Goal: Task Accomplishment & Management: Manage account settings

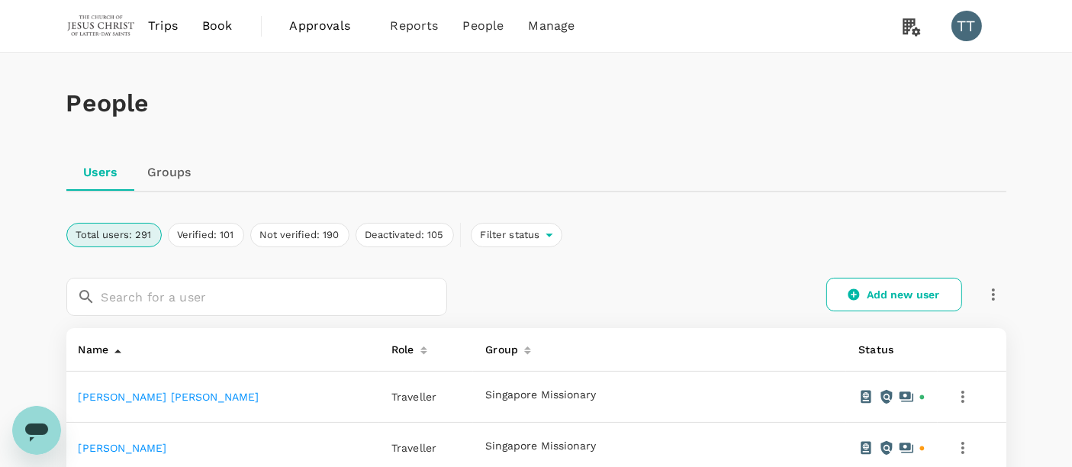
click at [108, 38] on img at bounding box center [101, 26] width 70 height 34
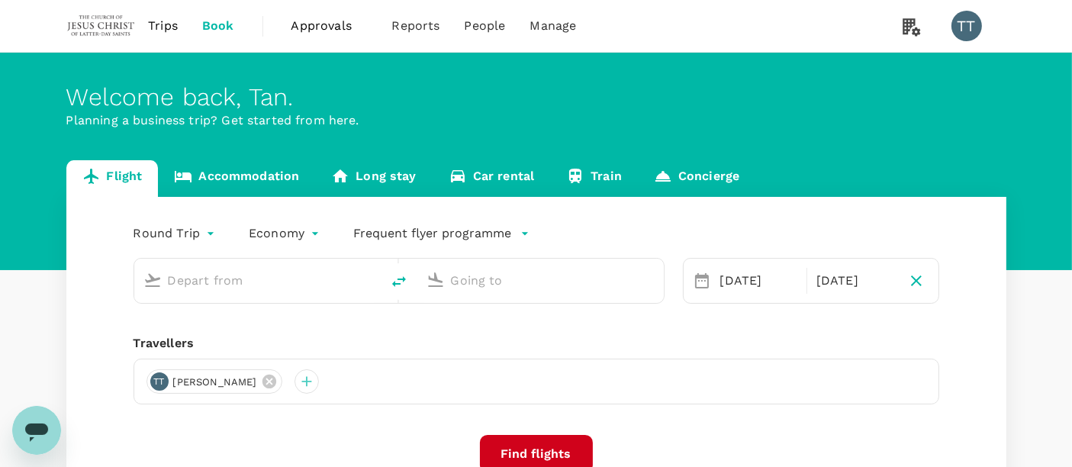
type input "Sibu (SBW)"
type input "Kuala Lumpur Intl ([GEOGRAPHIC_DATA])"
type input "Sibu (SBW)"
type input "Kuala Lumpur Intl ([GEOGRAPHIC_DATA])"
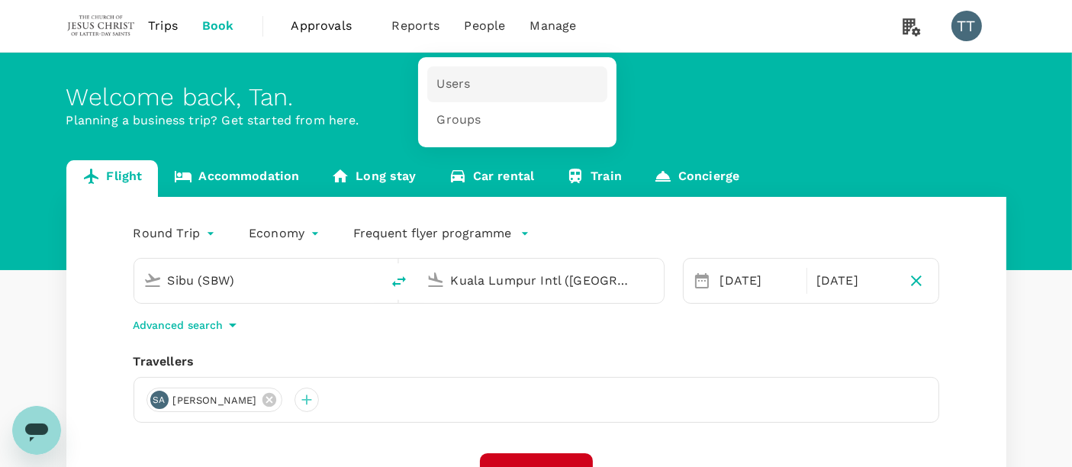
click at [468, 92] on link "Users" at bounding box center [517, 84] width 180 height 36
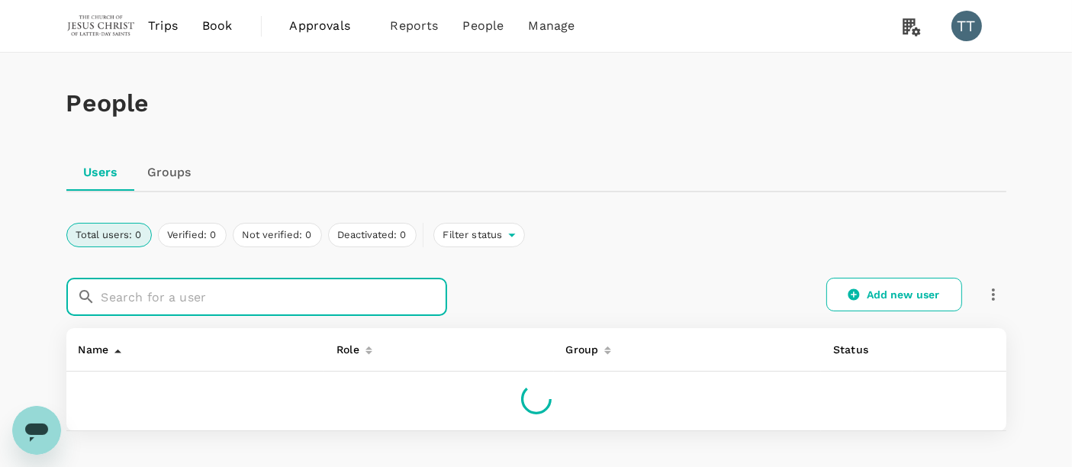
click at [309, 291] on input "text" at bounding box center [274, 297] width 346 height 38
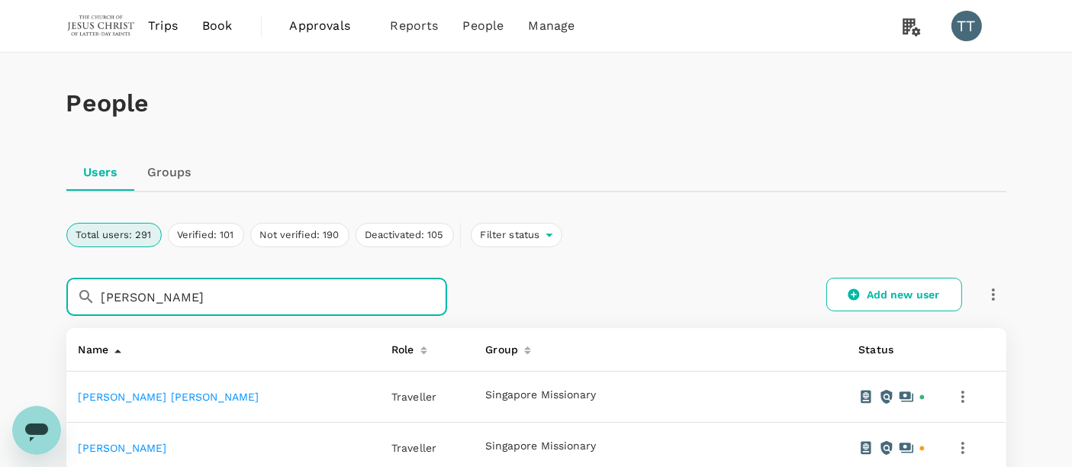
type input "[PERSON_NAME]"
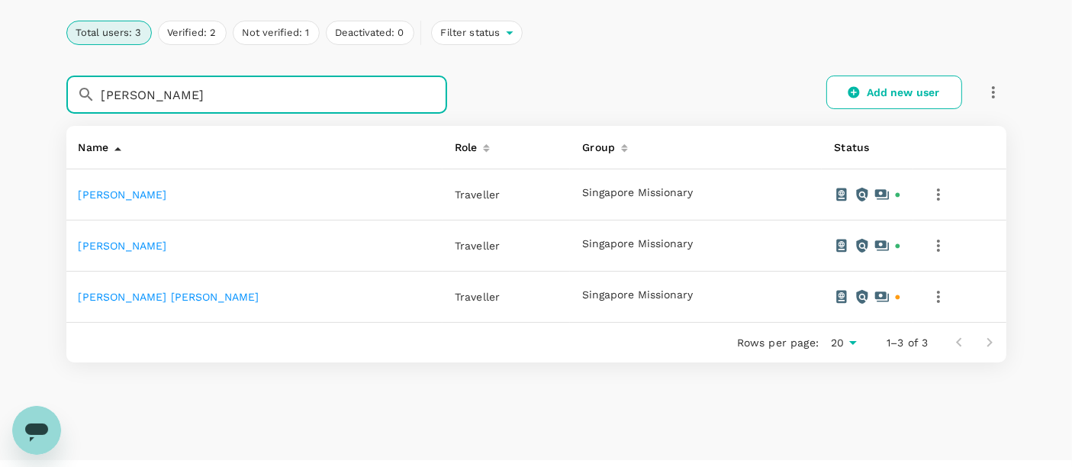
scroll to position [203, 0]
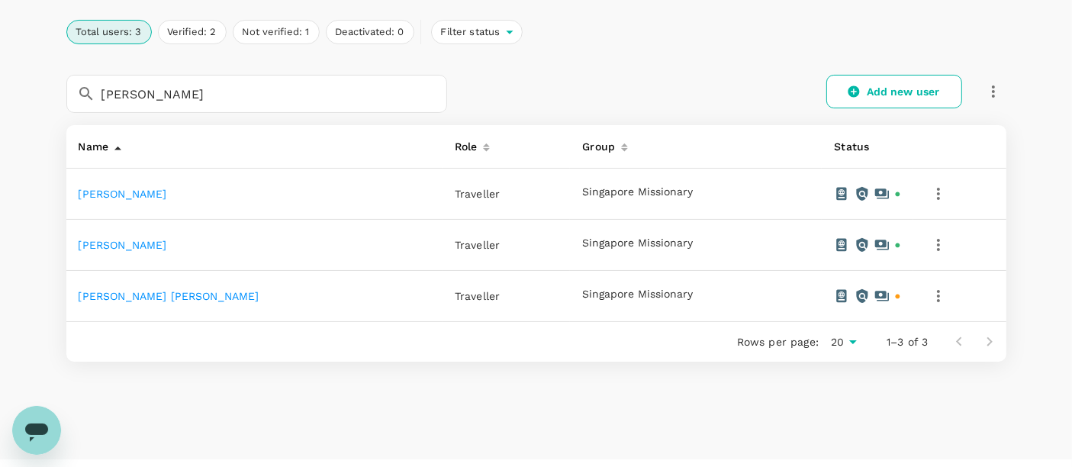
click at [710, 186] on div "Singapore Missionary" at bounding box center [695, 193] width 227 height 15
click at [716, 394] on div "People Users Groups Total users: 3 Verified: 2 Not verified: 1 Deactivated: 0 F…" at bounding box center [536, 142] width 977 height 585
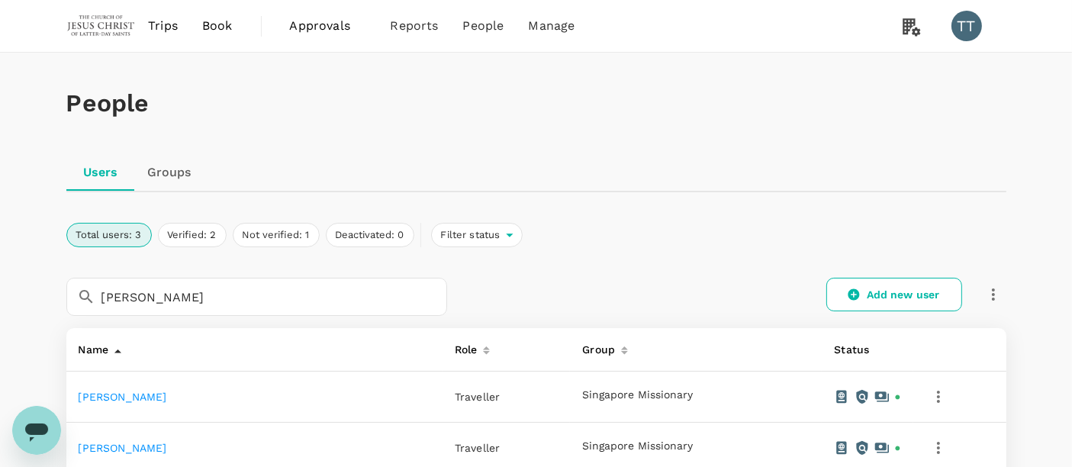
click at [887, 108] on h1 "People" at bounding box center [536, 103] width 940 height 28
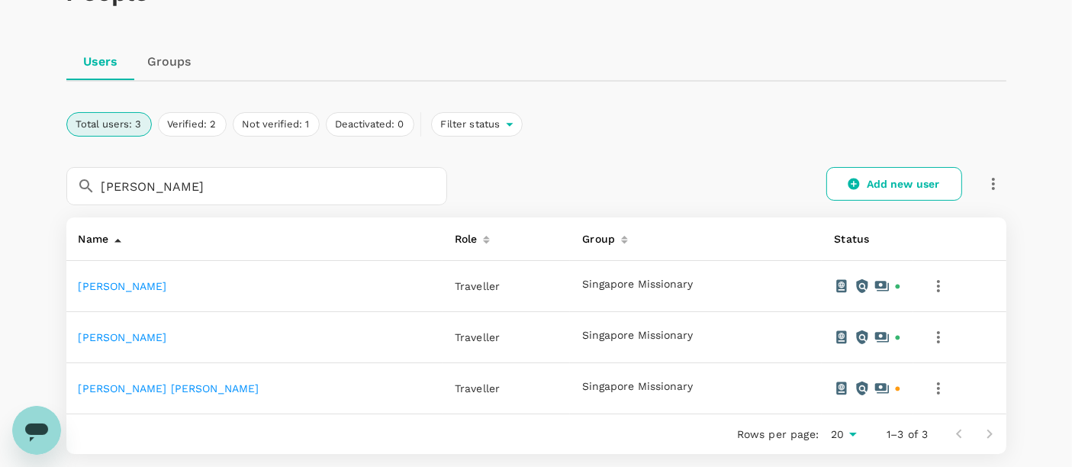
scroll to position [113, 0]
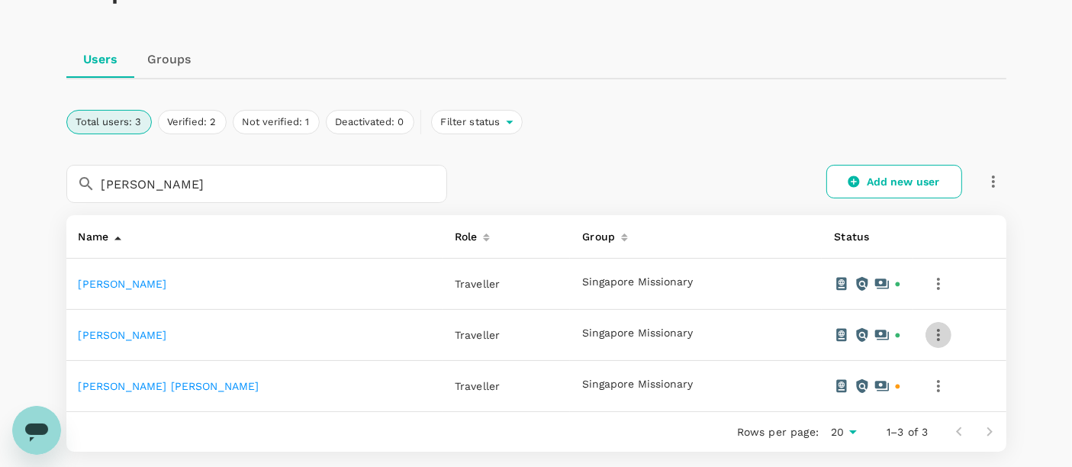
click at [929, 340] on icon "button" at bounding box center [938, 335] width 18 height 18
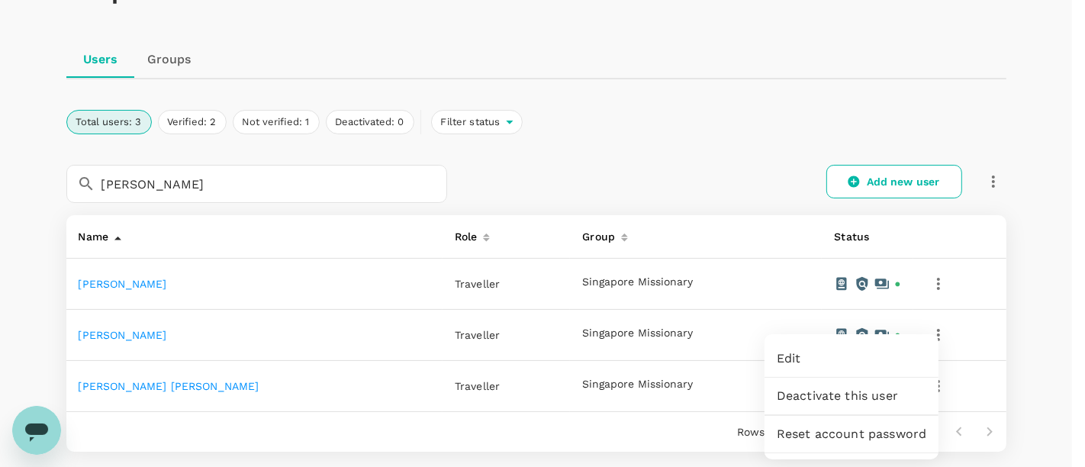
click at [137, 330] on div at bounding box center [542, 233] width 1085 height 467
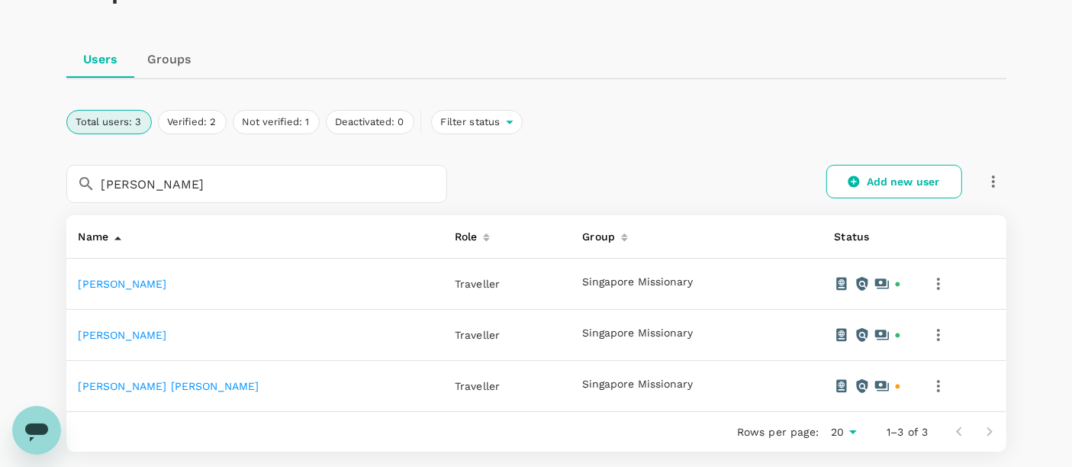
click at [137, 333] on link "[PERSON_NAME]" at bounding box center [123, 335] width 89 height 12
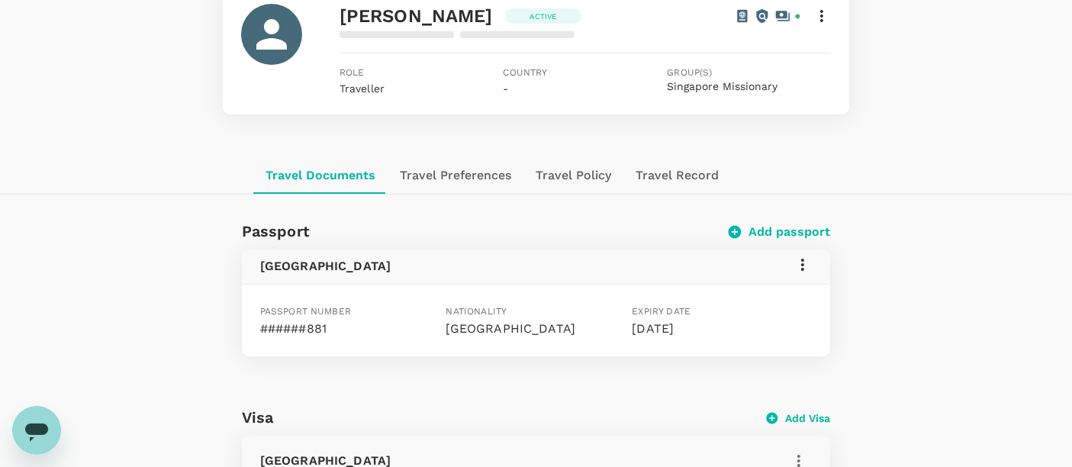
scroll to position [137, 0]
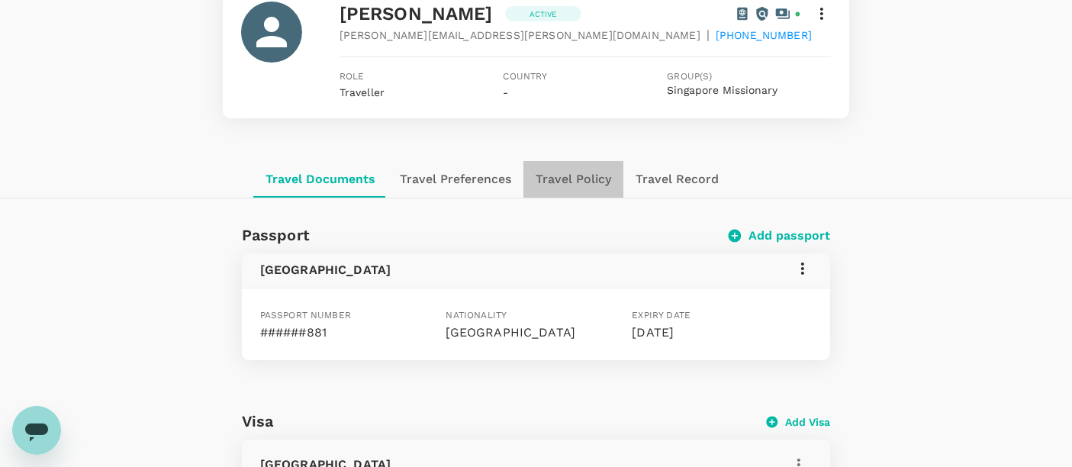
click at [574, 169] on button "Travel Policy" at bounding box center [573, 179] width 100 height 37
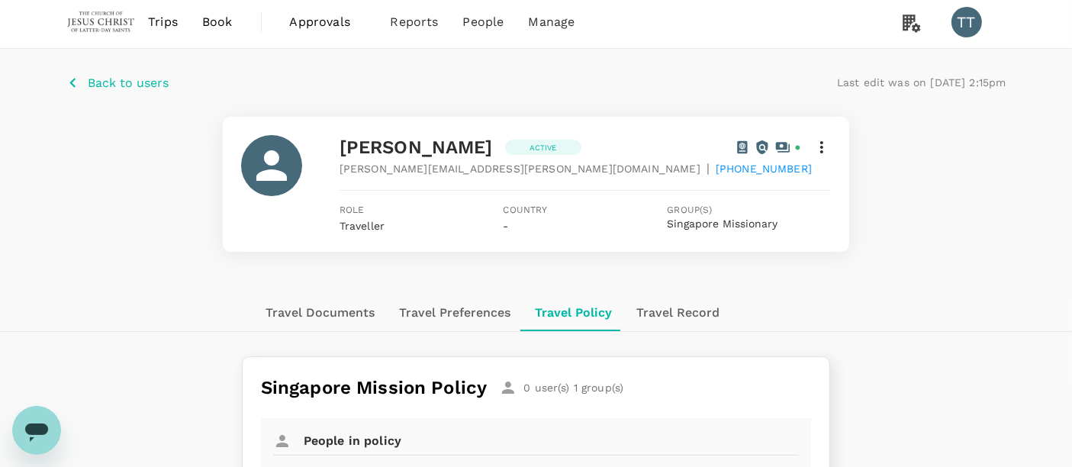
scroll to position [0, 0]
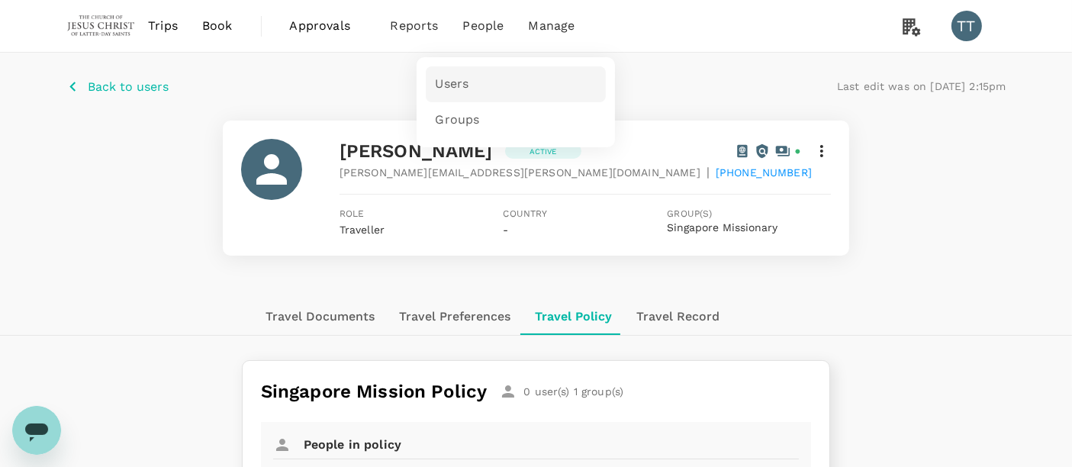
click at [462, 85] on span "Users" at bounding box center [452, 85] width 34 height 18
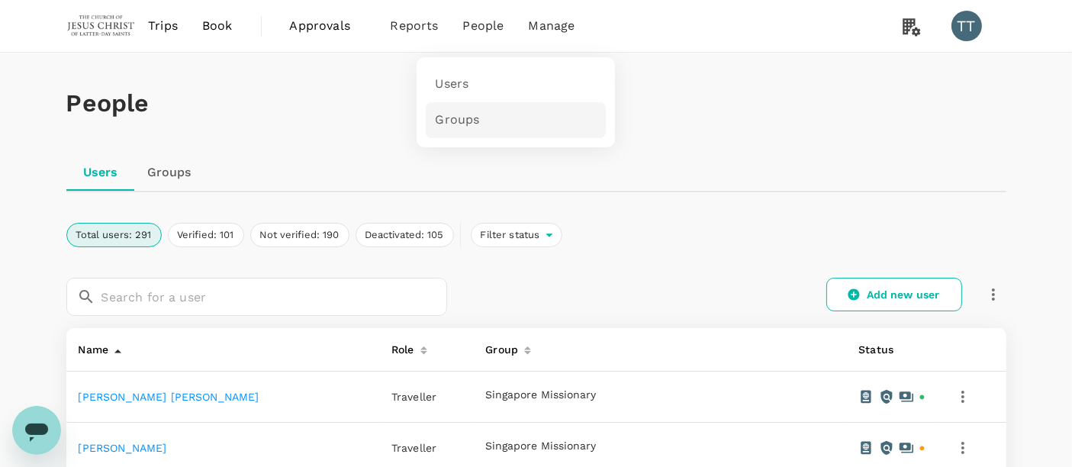
click at [457, 114] on span "Groups" at bounding box center [457, 120] width 44 height 18
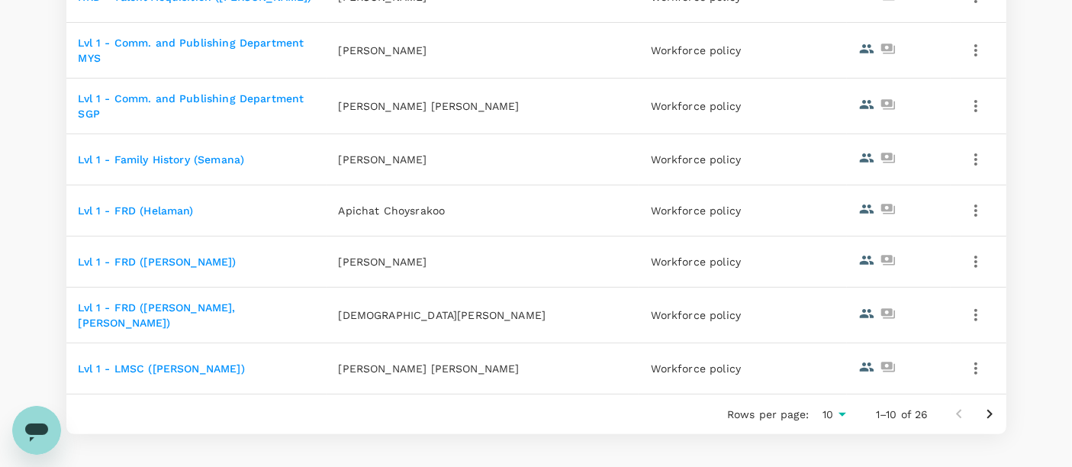
scroll to position [463, 0]
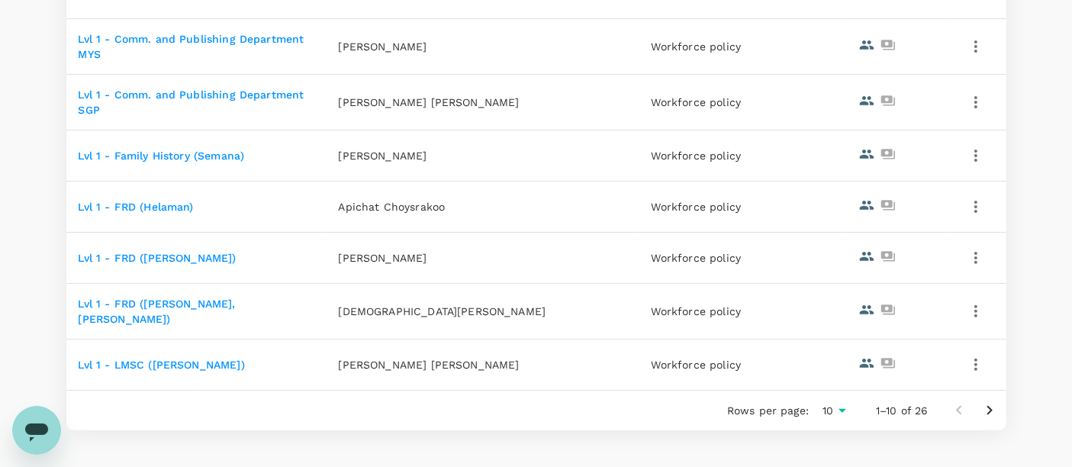
click at [995, 402] on icon "Go to next page" at bounding box center [989, 410] width 18 height 18
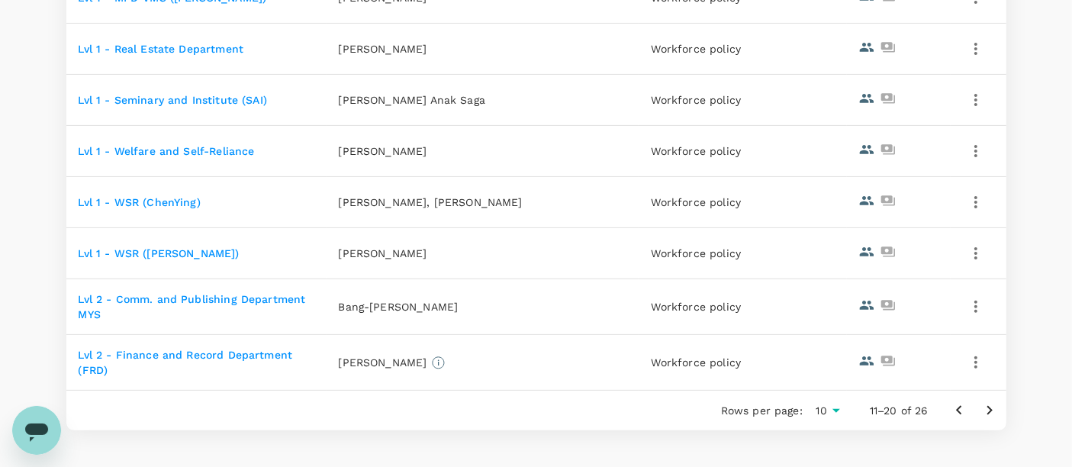
click at [146, 247] on link "Lvl 1 - WSR ([PERSON_NAME])" at bounding box center [159, 253] width 161 height 12
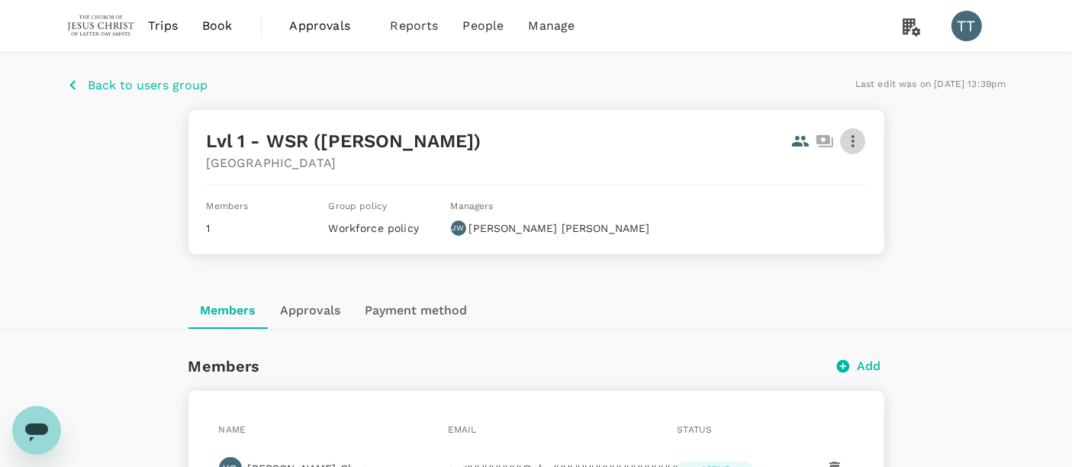
click at [850, 135] on icon "button" at bounding box center [853, 141] width 18 height 18
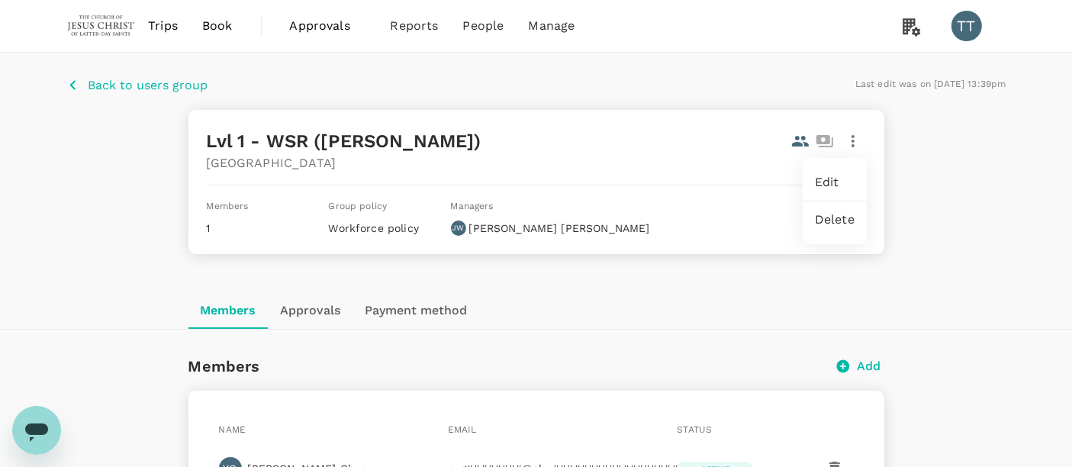
click at [800, 185] on div at bounding box center [542, 233] width 1085 height 467
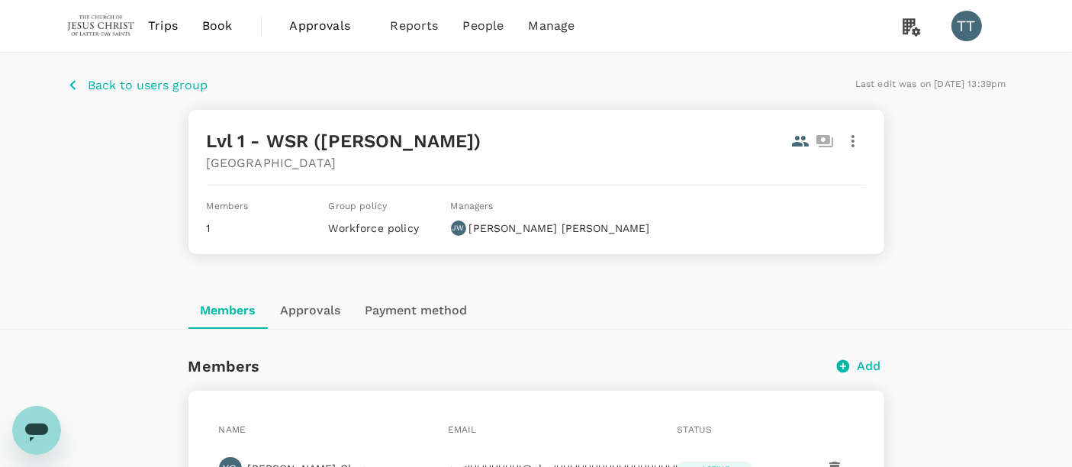
click at [848, 151] on button "button" at bounding box center [853, 141] width 26 height 26
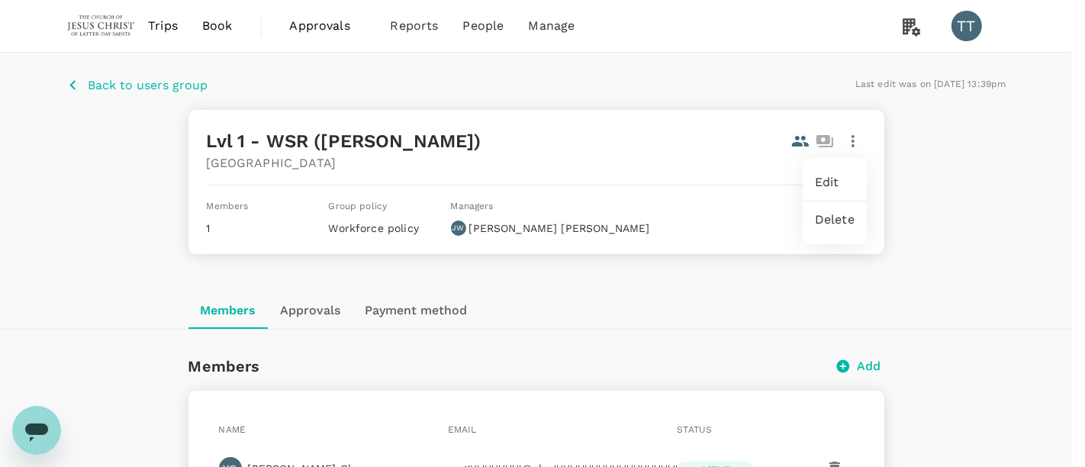
click at [833, 172] on div "Edit" at bounding box center [835, 182] width 64 height 37
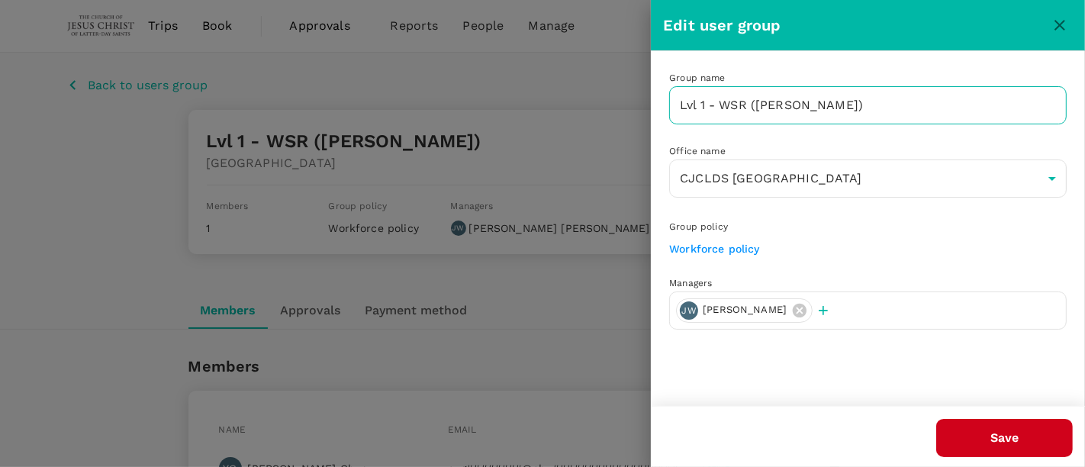
click at [800, 114] on input "Lvl 1 - WSR ([PERSON_NAME])" at bounding box center [868, 105] width 398 height 38
click at [804, 101] on input "Lvl 1 - WSR ([PERSON_NAME])" at bounding box center [868, 105] width 398 height 38
click at [801, 104] on input "Lvl 1 - WSR ([PERSON_NAME])" at bounding box center [868, 105] width 398 height 38
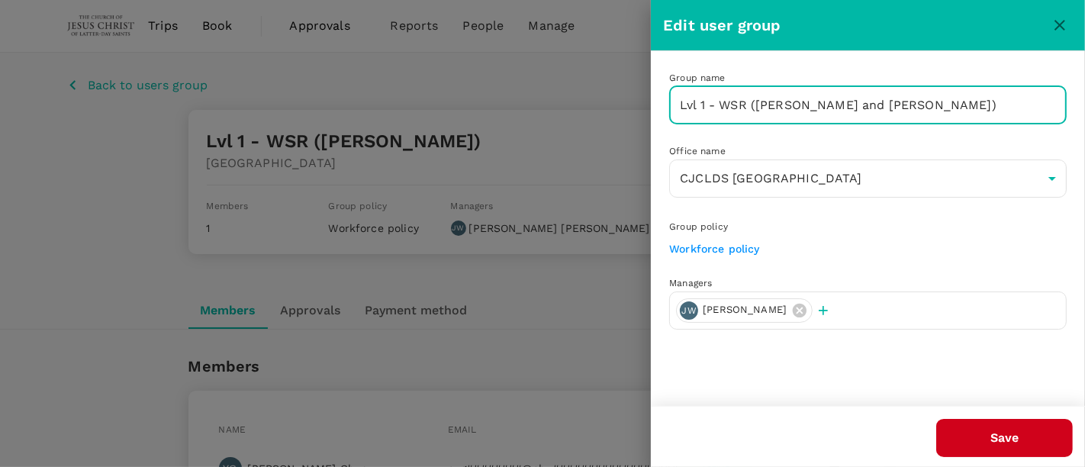
type input "Lvl 1 - WSR ([PERSON_NAME] and [PERSON_NAME])"
click at [989, 427] on button "Save" at bounding box center [1004, 438] width 137 height 38
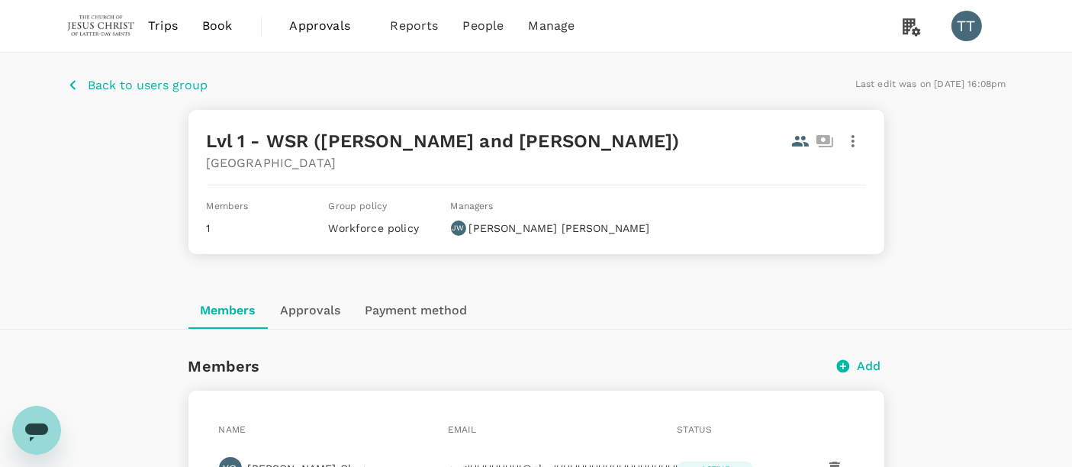
scroll to position [113, 0]
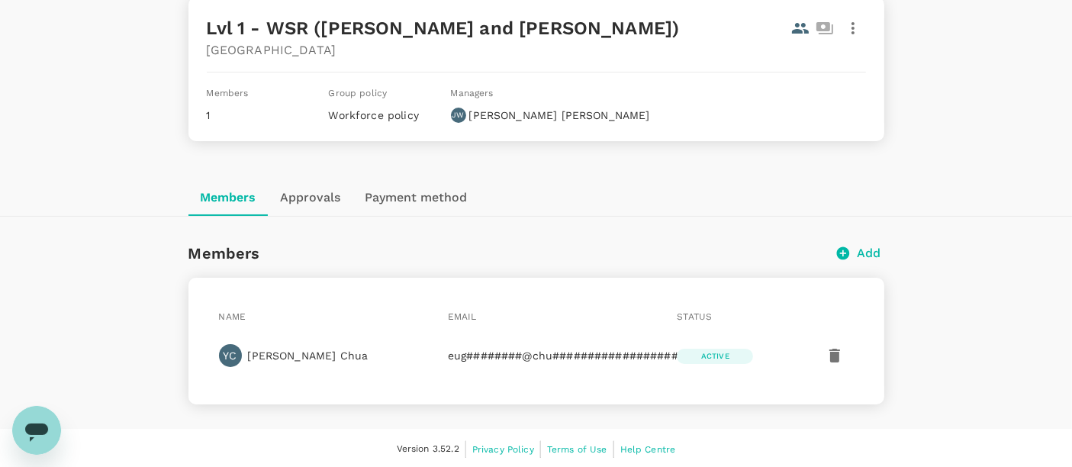
click at [870, 253] on p "Add" at bounding box center [869, 253] width 24 height 18
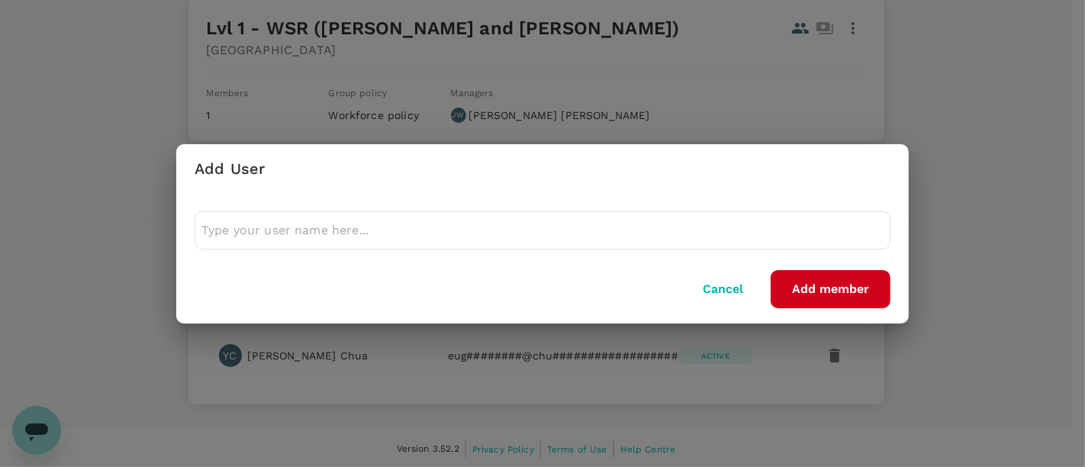
click at [523, 232] on input "text" at bounding box center [542, 230] width 682 height 24
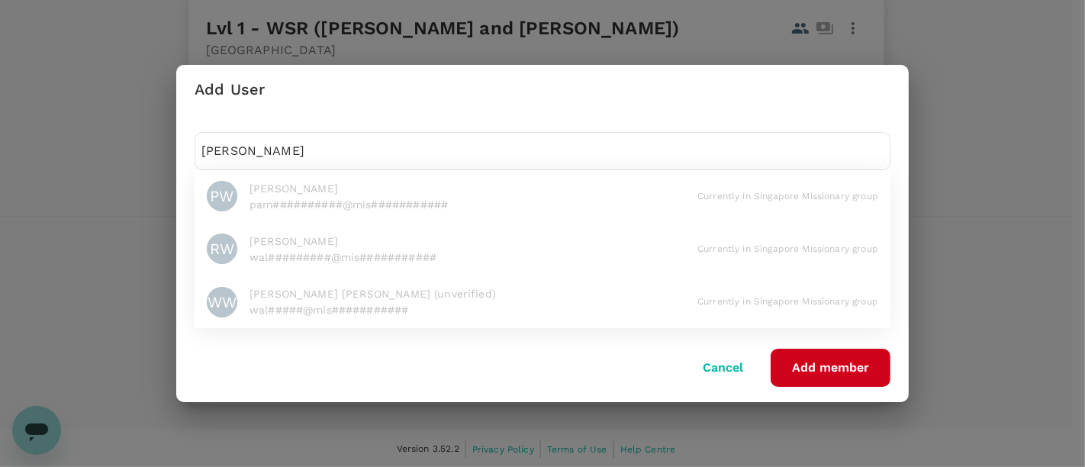
type input "[PERSON_NAME]"
click at [362, 193] on li "PW [PERSON_NAME] [PERSON_NAME]##########@mis########### Currently in Singapore …" at bounding box center [543, 196] width 696 height 53
click at [343, 233] on li "RW [PERSON_NAME] wal#########@mis########### Currently in Singapore Missionary …" at bounding box center [543, 249] width 696 height 53
click at [713, 360] on button "Cancel" at bounding box center [722, 368] width 83 height 38
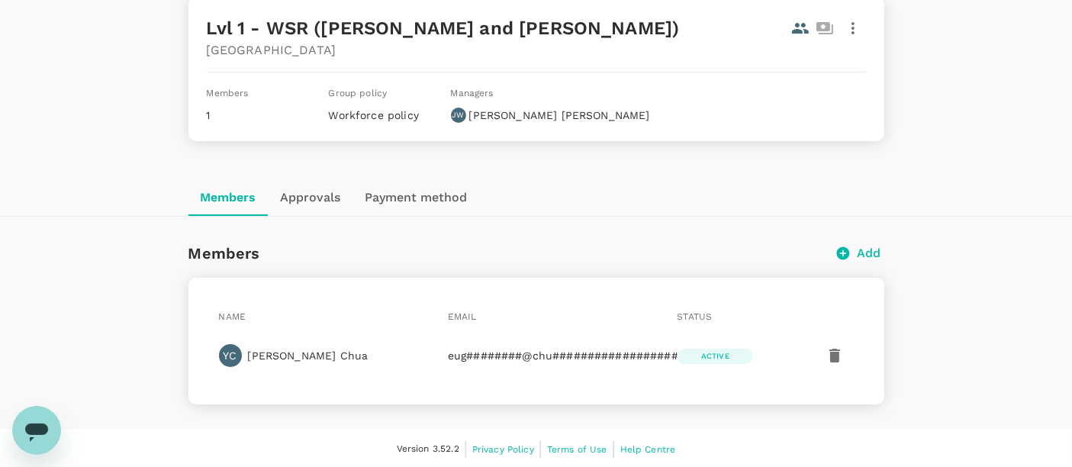
click at [864, 262] on div "Members Add" at bounding box center [536, 253] width 696 height 24
click at [865, 250] on p "Add" at bounding box center [869, 253] width 24 height 18
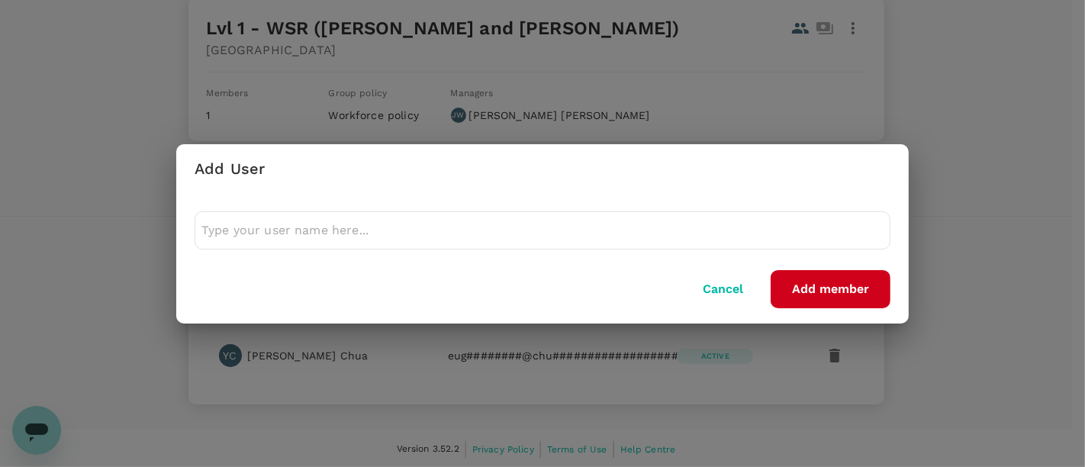
click at [669, 225] on input "text" at bounding box center [542, 230] width 682 height 24
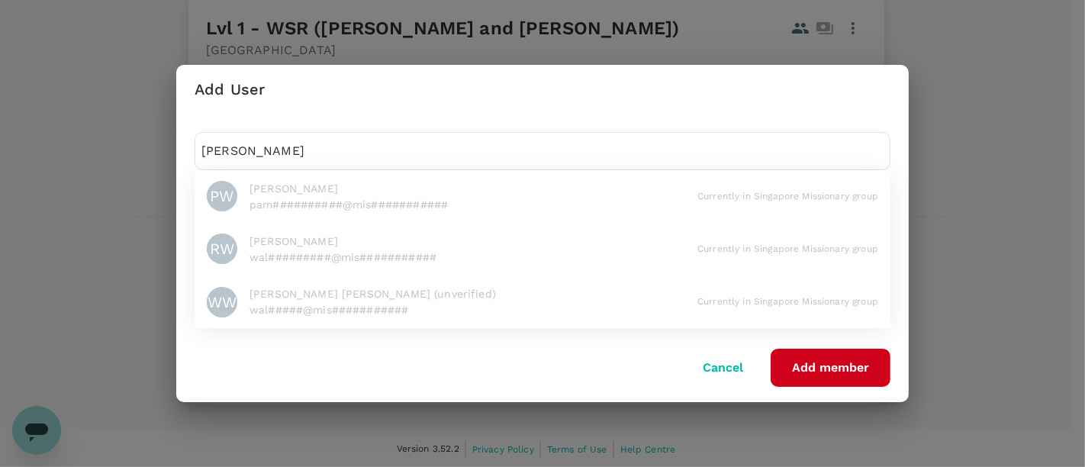
type input "[PERSON_NAME]"
click at [726, 359] on button "Cancel" at bounding box center [722, 368] width 83 height 38
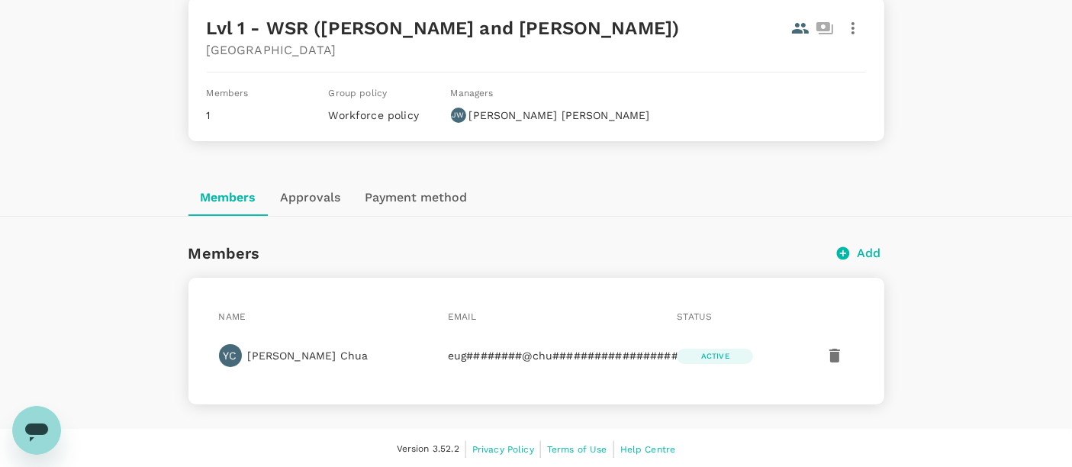
scroll to position [0, 0]
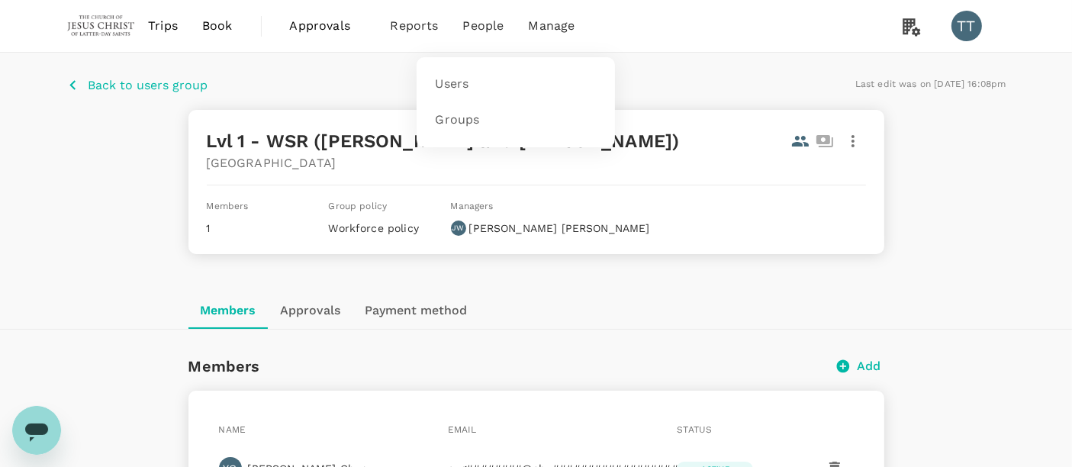
click at [479, 39] on li "People" at bounding box center [484, 26] width 66 height 52
click at [456, 88] on span "Users" at bounding box center [452, 85] width 34 height 18
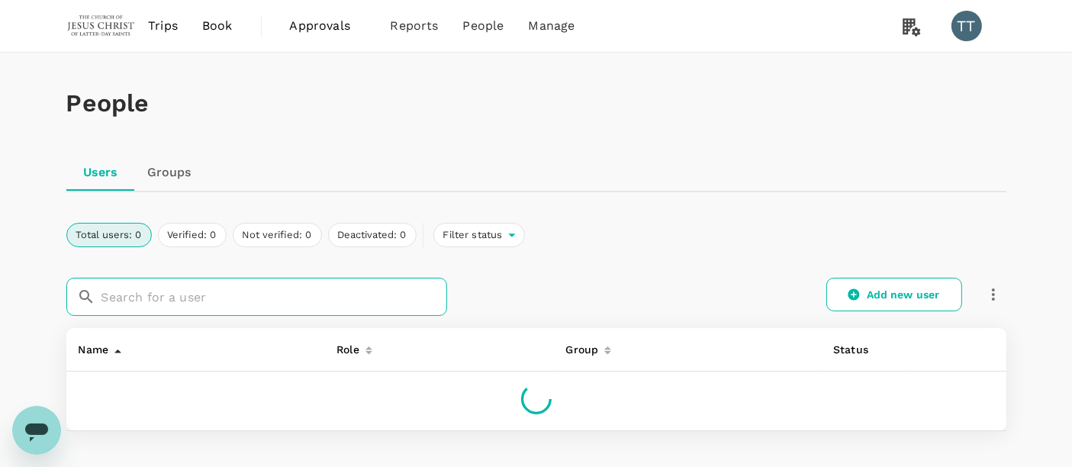
click at [335, 308] on input "text" at bounding box center [274, 297] width 346 height 38
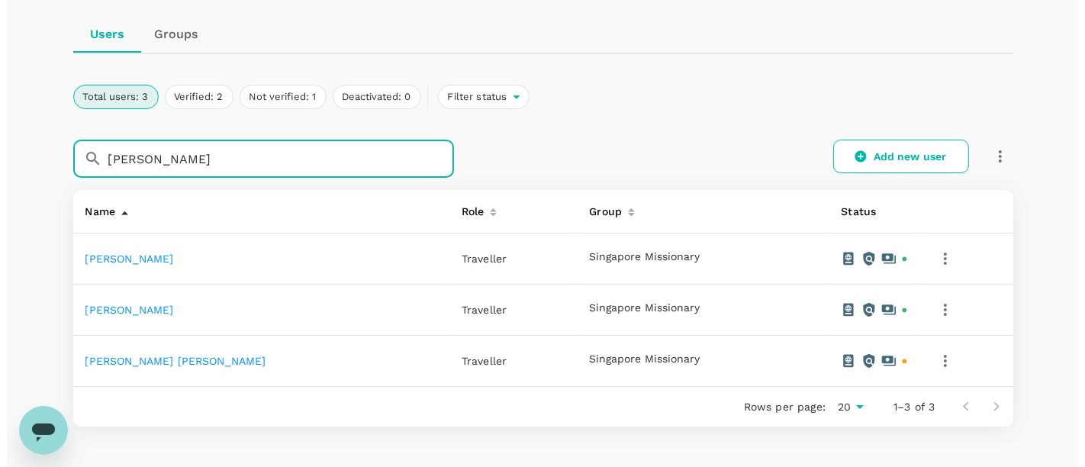
scroll to position [142, 0]
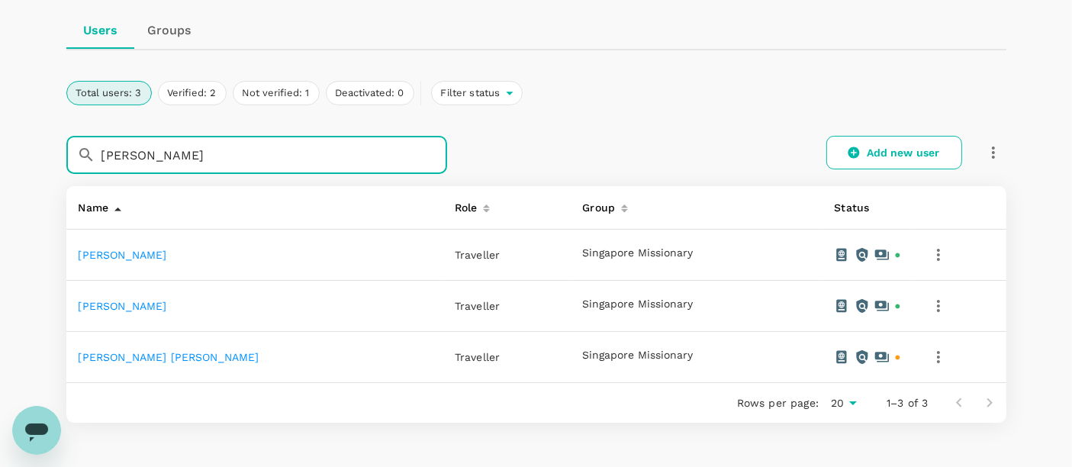
type input "[PERSON_NAME]"
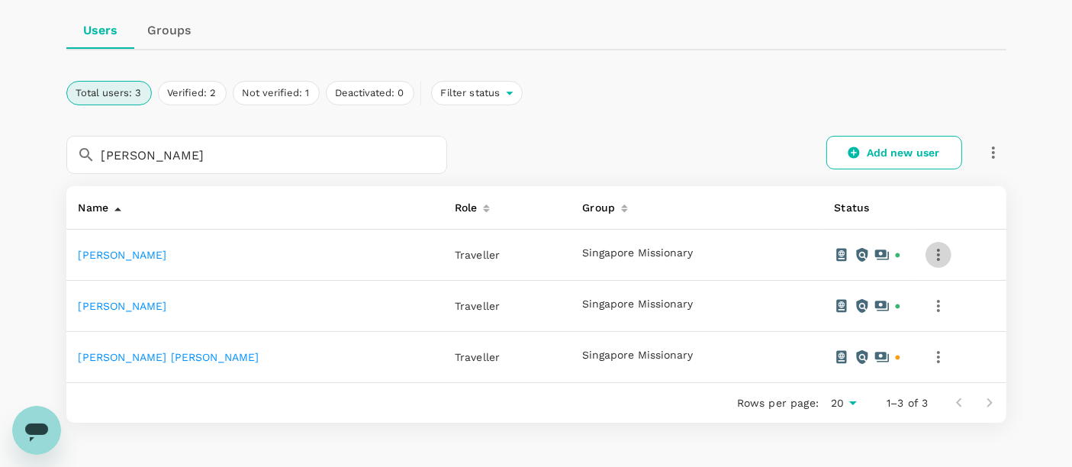
click at [929, 259] on icon "button" at bounding box center [938, 255] width 18 height 18
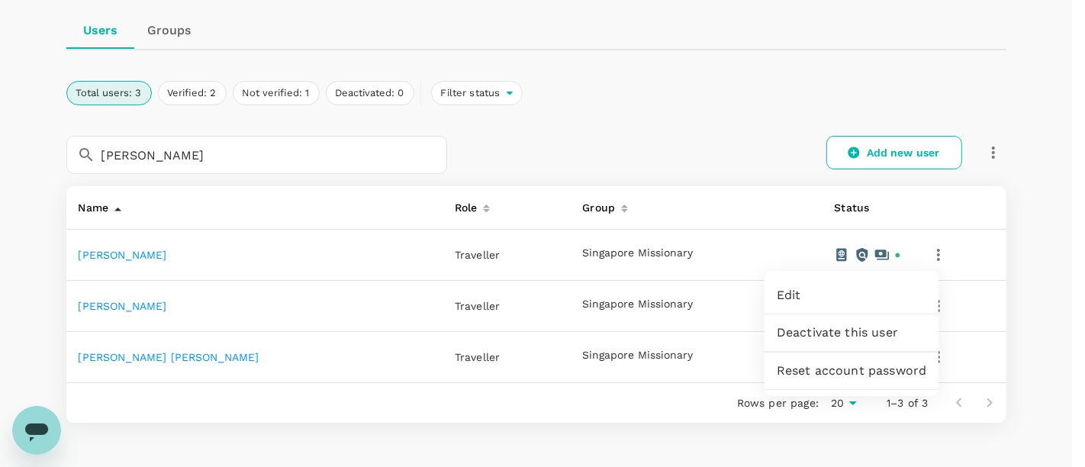
click at [808, 304] on span "Edit" at bounding box center [852, 295] width 150 height 18
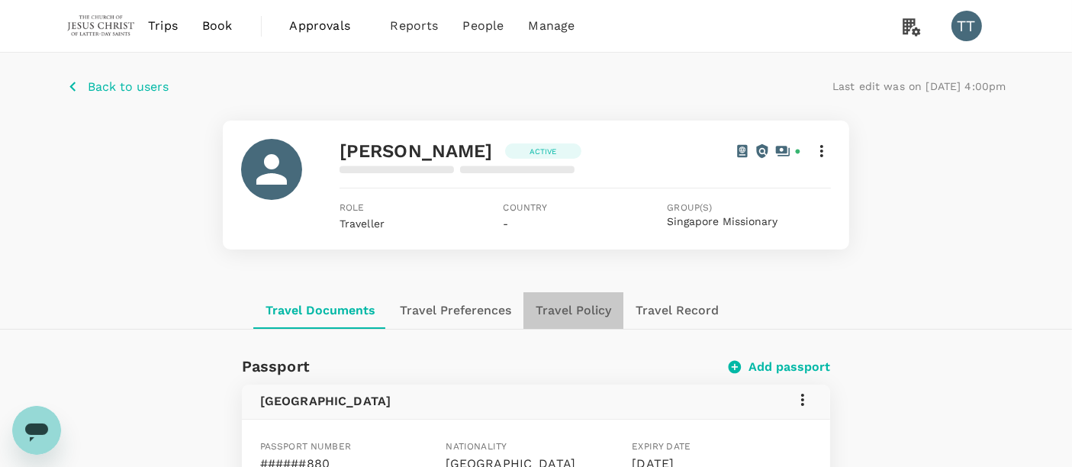
click at [584, 307] on button "Travel Policy" at bounding box center [573, 310] width 100 height 37
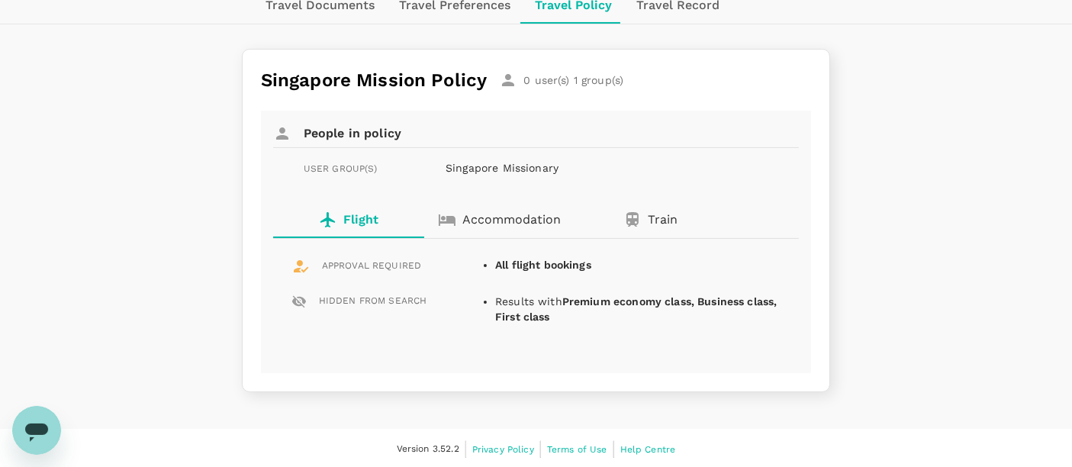
scroll to position [115, 0]
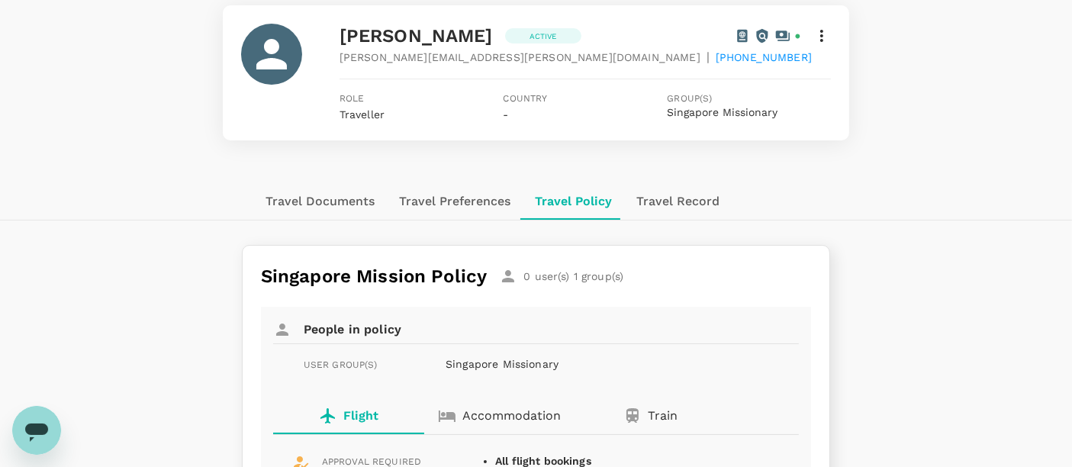
click at [533, 273] on div "0 user(s) 1 group(s)" at bounding box center [561, 276] width 124 height 18
click at [817, 36] on icon at bounding box center [822, 36] width 18 height 18
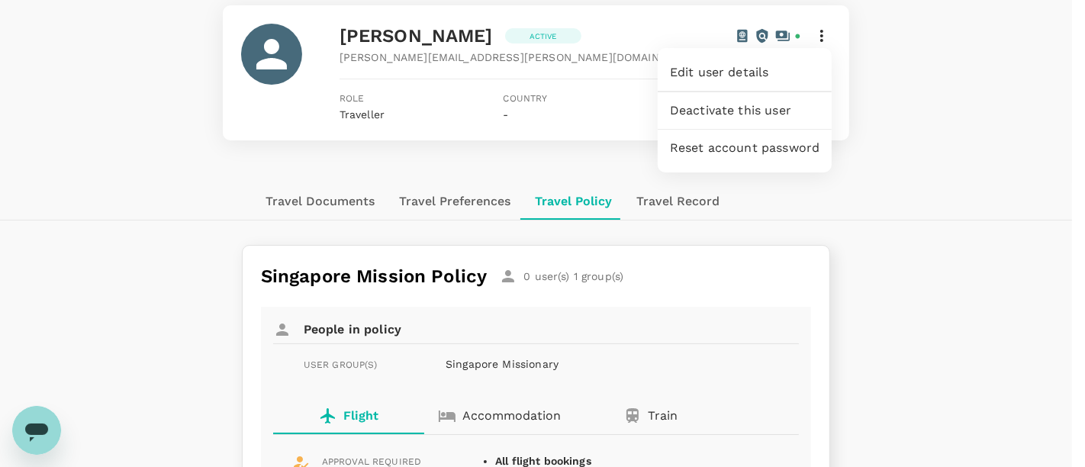
click at [1013, 190] on div at bounding box center [542, 233] width 1085 height 467
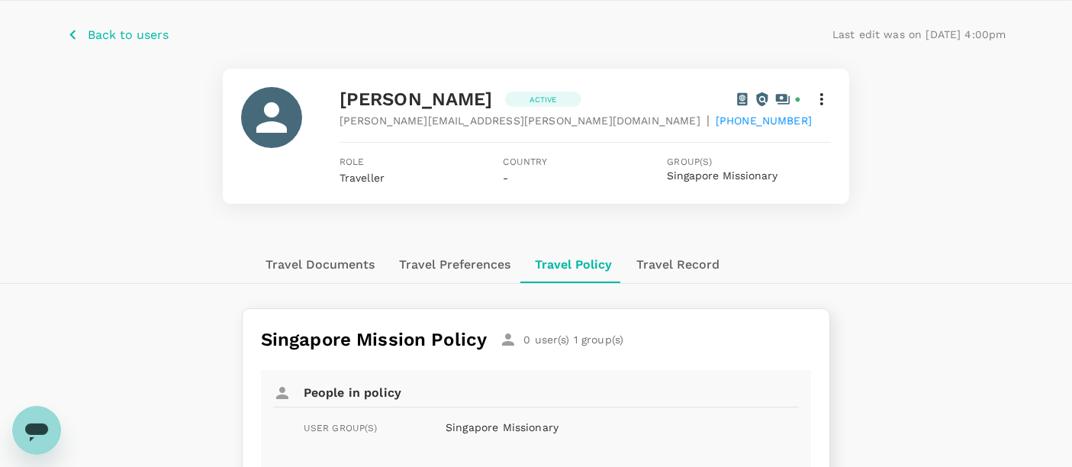
scroll to position [0, 0]
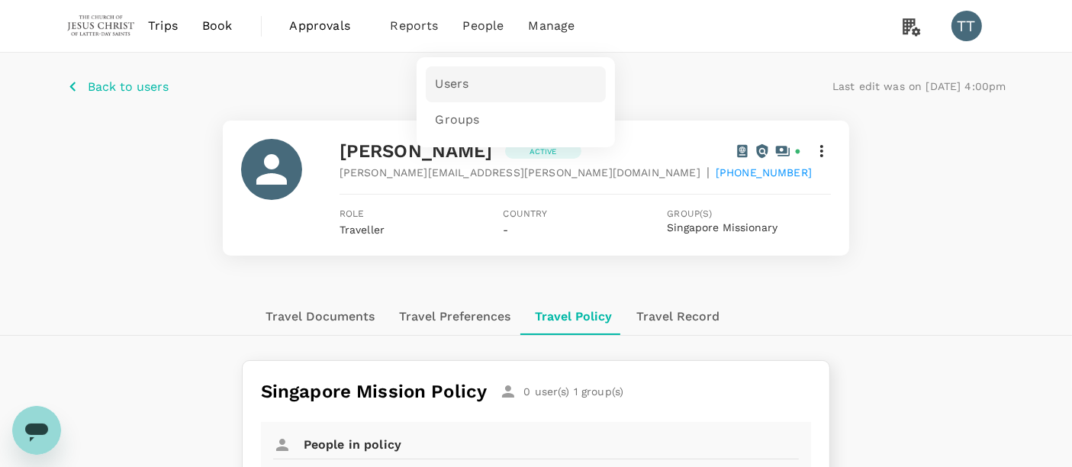
click at [475, 94] on link "Users" at bounding box center [516, 84] width 180 height 36
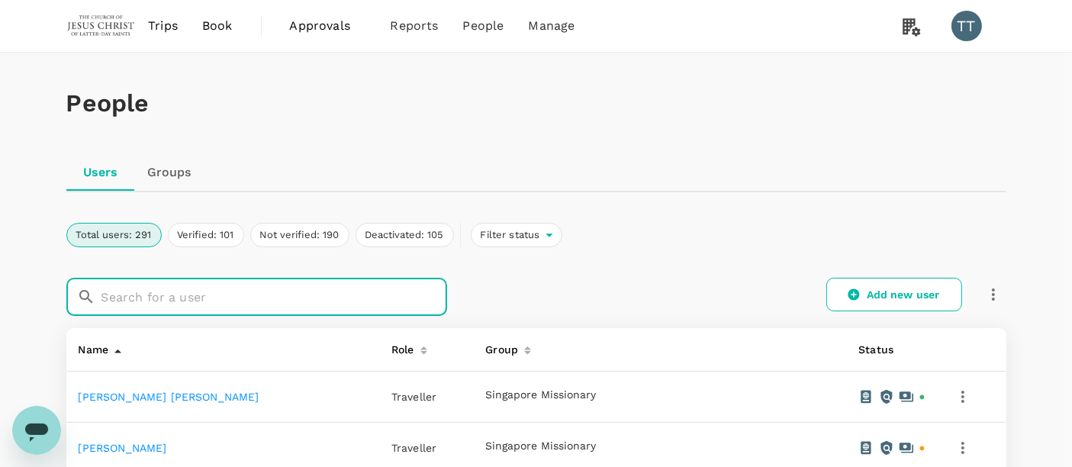
click at [272, 285] on input "text" at bounding box center [274, 297] width 346 height 38
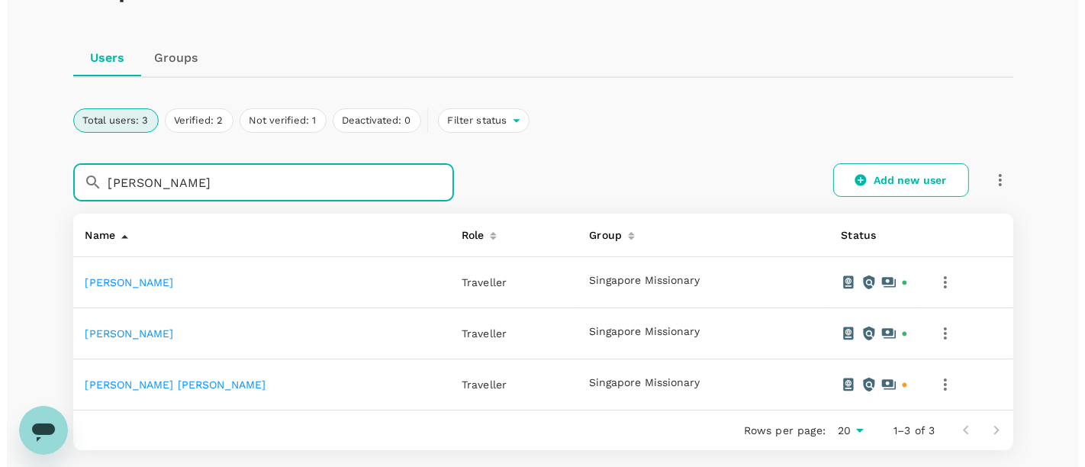
scroll to position [115, 0]
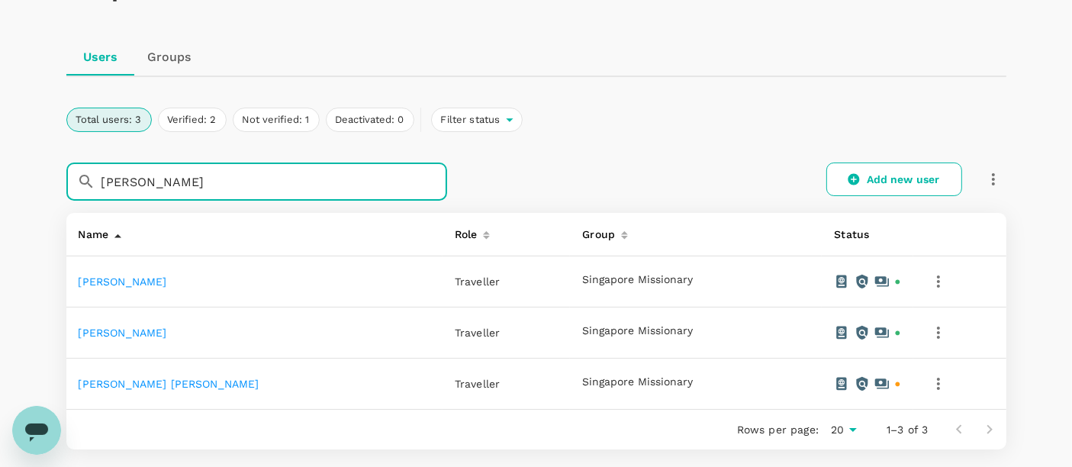
type input "[PERSON_NAME]"
click at [932, 281] on icon "button" at bounding box center [938, 281] width 18 height 18
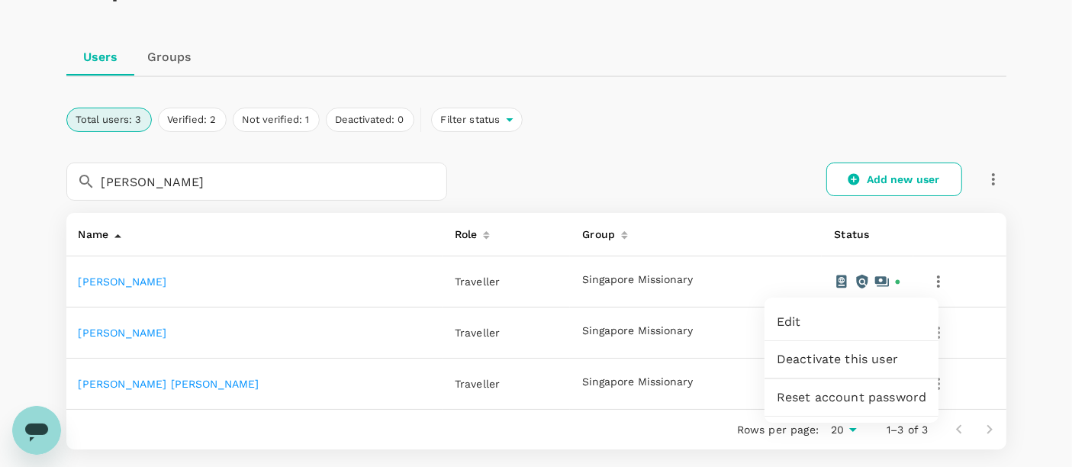
click at [854, 321] on span "Edit" at bounding box center [852, 322] width 150 height 18
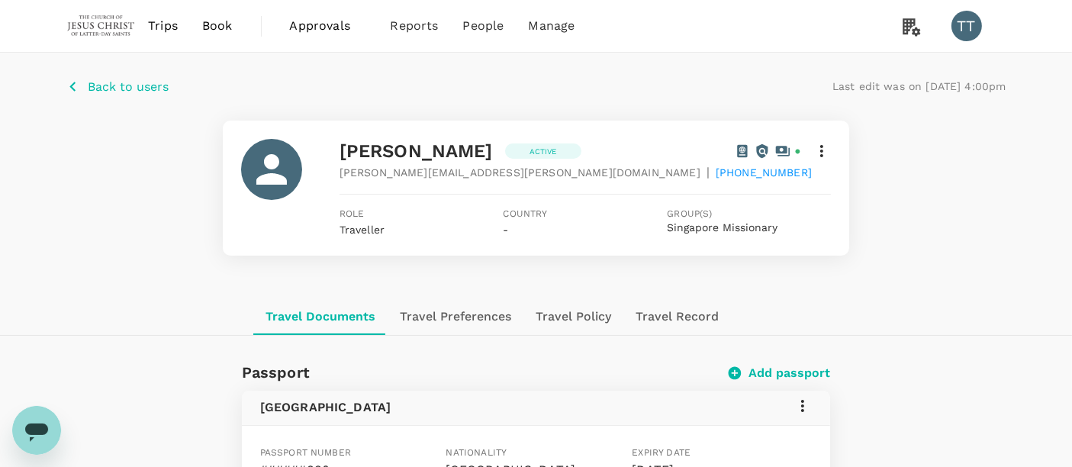
click at [817, 151] on icon at bounding box center [822, 151] width 18 height 18
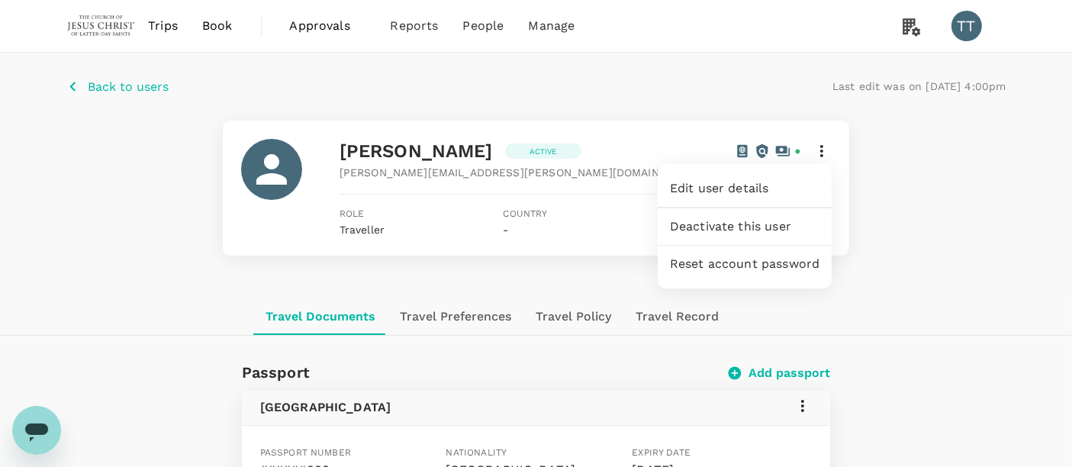
click at [850, 247] on div at bounding box center [542, 233] width 1085 height 467
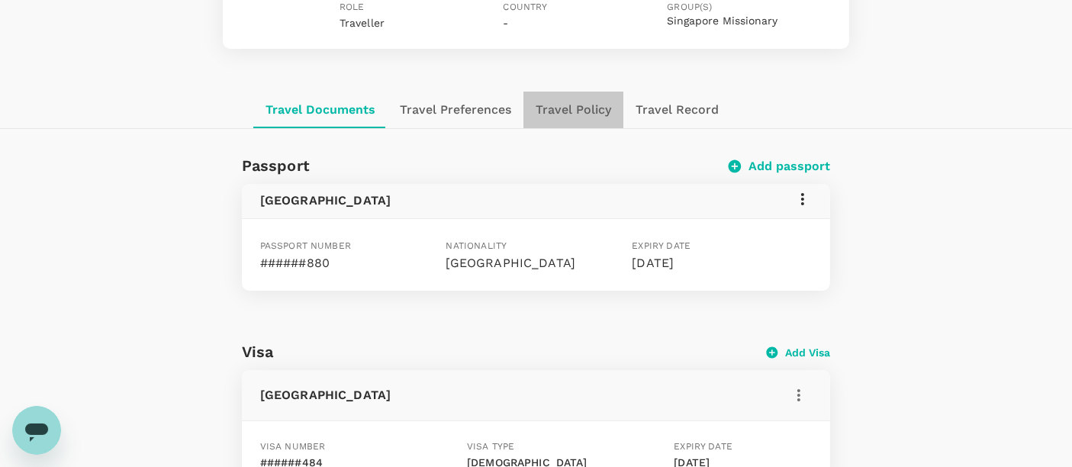
click at [575, 118] on button "Travel Policy" at bounding box center [573, 110] width 100 height 37
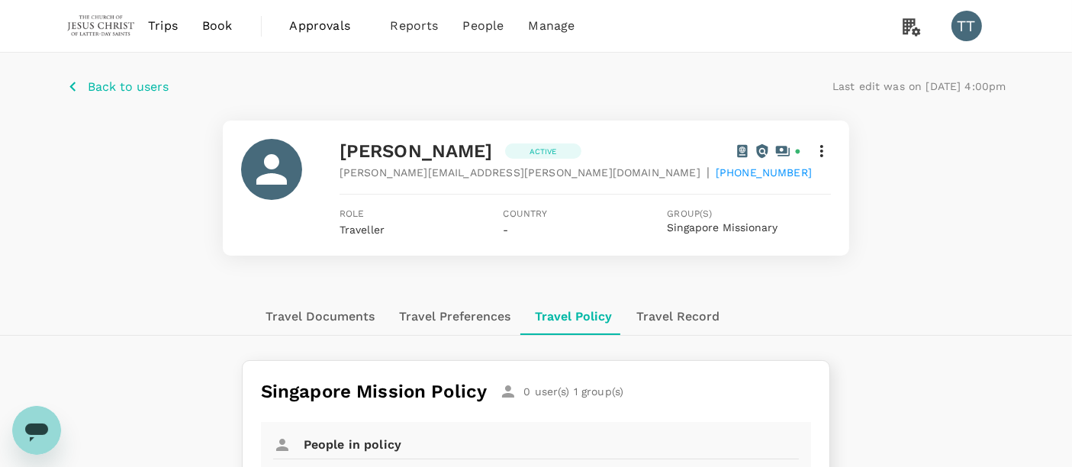
click at [156, 78] on p "Back to users" at bounding box center [129, 87] width 81 height 18
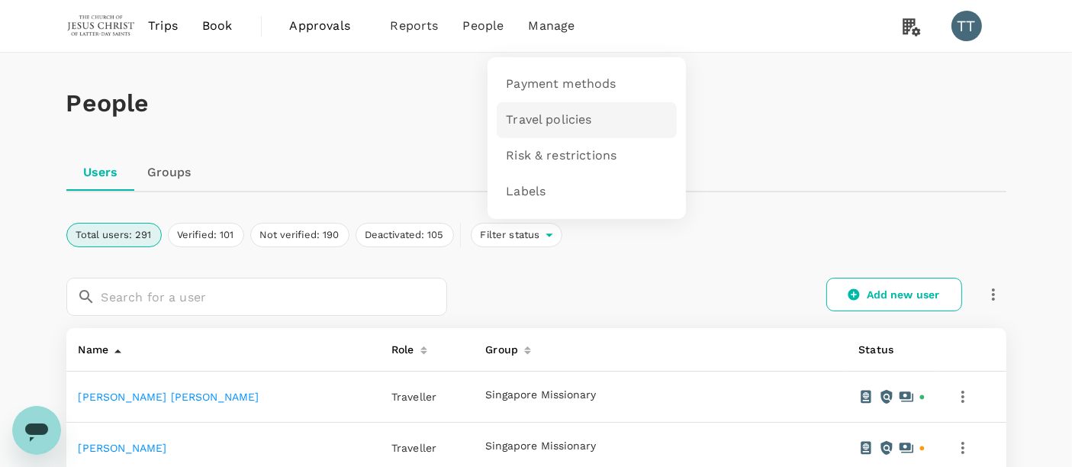
click at [558, 120] on span "Travel policies" at bounding box center [548, 120] width 85 height 18
